Goal: Navigation & Orientation: Find specific page/section

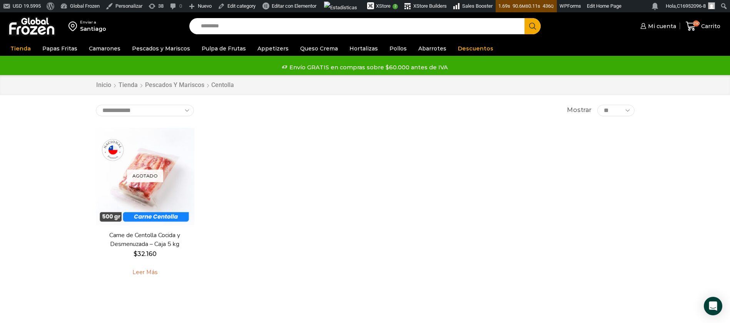
click at [43, 30] on img at bounding box center [32, 26] width 48 height 20
